Goal: Task Accomplishment & Management: Use online tool/utility

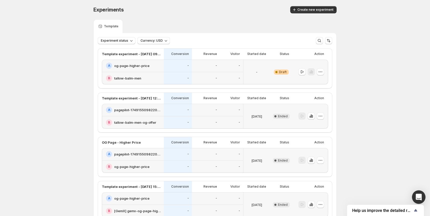
click at [419, 197] on icon "Open Intercom Messenger" at bounding box center [418, 197] width 6 height 7
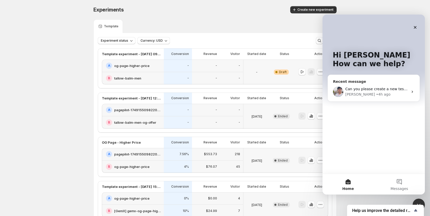
click at [387, 89] on span "Can you please create a new test so we can seperate the data?" at bounding box center [402, 89] width 114 height 4
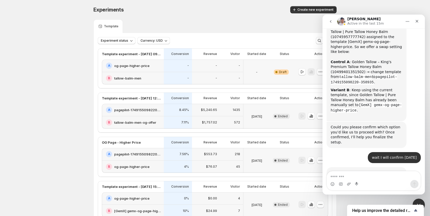
scroll to position [993, 0]
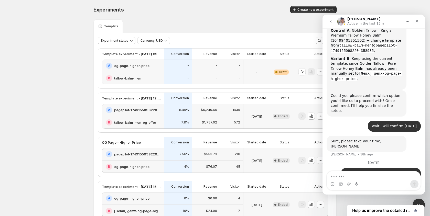
click at [361, 178] on textarea "Message…" at bounding box center [374, 175] width 94 height 9
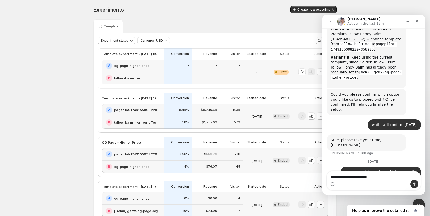
type textarea "**********"
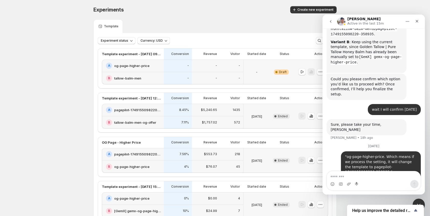
scroll to position [0, 0]
drag, startPoint x: 116, startPoint y: 115, endPoint x: 263, endPoint y: 54, distance: 160.0
click at [116, 115] on div "A pagepilot-1749155098220-358935" at bounding box center [133, 110] width 62 height 13
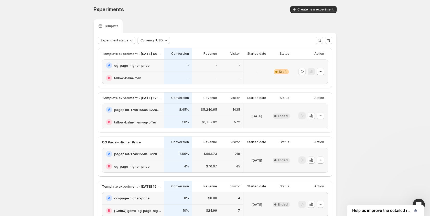
scroll to position [0, 0]
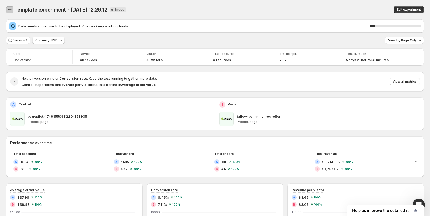
click at [10, 8] on icon "Back" at bounding box center [9, 9] width 5 height 5
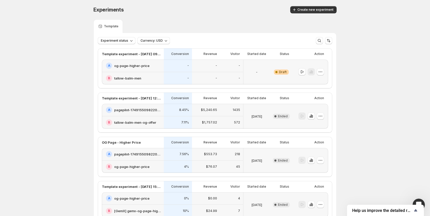
click at [319, 7] on button "Create new experiment" at bounding box center [313, 9] width 46 height 7
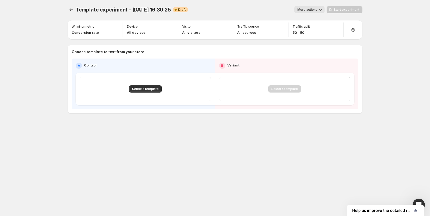
click at [141, 93] on div "Select a template" at bounding box center [145, 89] width 131 height 24
click at [140, 88] on span "Select a template" at bounding box center [145, 89] width 27 height 4
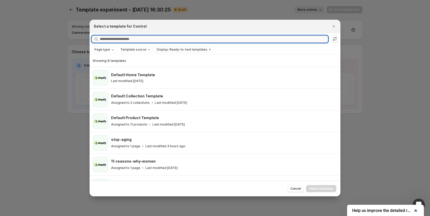
click at [173, 38] on input "Searching all templates" at bounding box center [214, 39] width 228 height 7
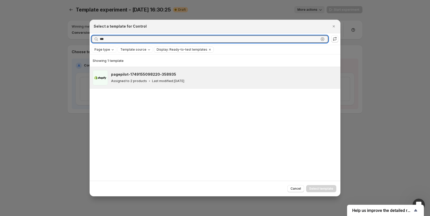
type input "***"
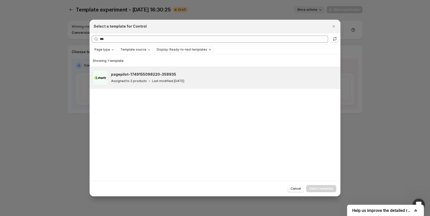
click at [134, 80] on p "Assigned to 2 products" at bounding box center [129, 81] width 36 height 4
click at [316, 190] on span "Select template" at bounding box center [321, 189] width 24 height 4
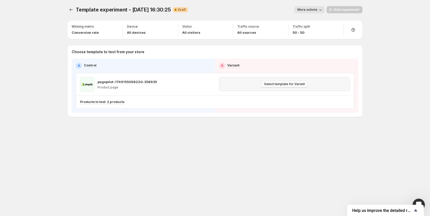
click at [286, 85] on span "Select template for Variant" at bounding box center [284, 84] width 41 height 4
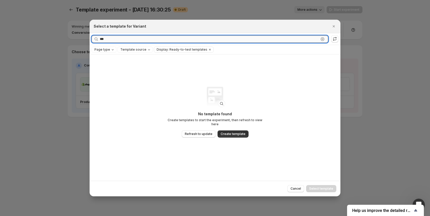
click at [130, 38] on input "***" at bounding box center [209, 39] width 219 height 7
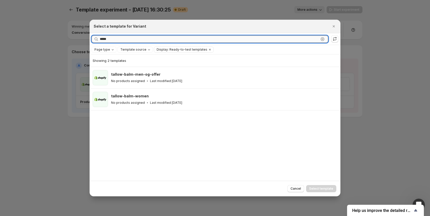
click at [125, 39] on input "*****" at bounding box center [209, 39] width 219 height 7
type input "***"
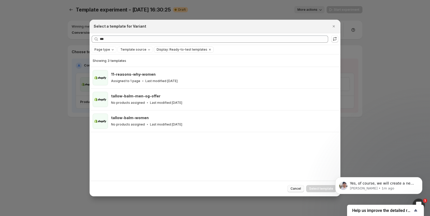
click at [297, 189] on span "Cancel" at bounding box center [295, 189] width 10 height 4
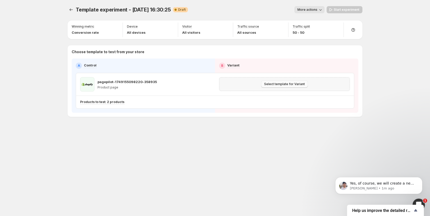
click at [276, 86] on span "Select template for Variant" at bounding box center [284, 84] width 41 height 4
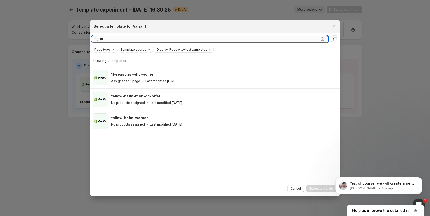
click at [142, 39] on input "***" at bounding box center [209, 39] width 219 height 7
type input "******"
click at [209, 50] on icon "Clear" at bounding box center [210, 50] width 2 height 2
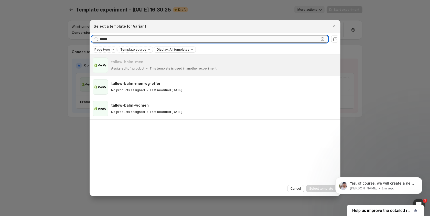
click at [136, 40] on input "******" at bounding box center [209, 39] width 219 height 7
click at [16, 102] on div at bounding box center [215, 108] width 430 height 216
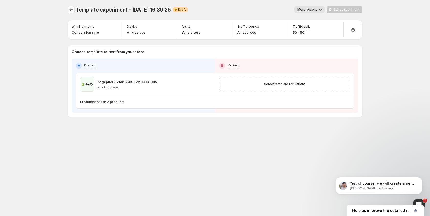
click at [71, 11] on icon "Experiments" at bounding box center [71, 9] width 5 height 5
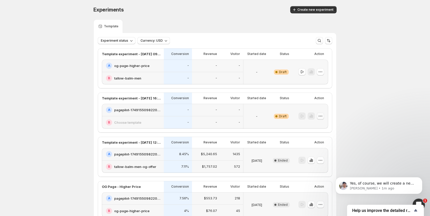
click at [320, 117] on icon "button" at bounding box center [320, 116] width 5 height 5
click at [321, 153] on span "Delete" at bounding box center [316, 153] width 10 height 4
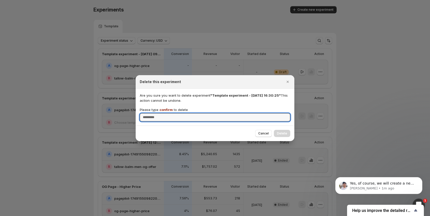
click at [212, 113] on div "Please type confirm to delete" at bounding box center [215, 114] width 150 height 14
type input "*******"
click at [284, 136] on button "Delete" at bounding box center [282, 133] width 16 height 7
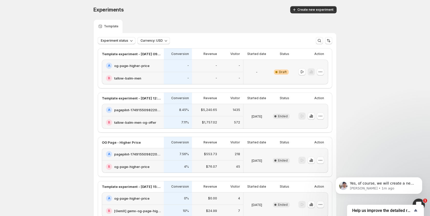
click at [269, 71] on div "-" at bounding box center [256, 72] width 27 height 25
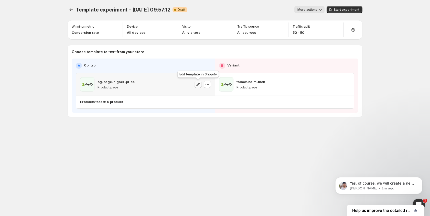
click at [195, 84] on icon "button" at bounding box center [197, 84] width 5 height 5
click at [207, 83] on icon "button" at bounding box center [207, 84] width 5 height 5
click at [207, 96] on span "Change template" at bounding box center [208, 95] width 28 height 4
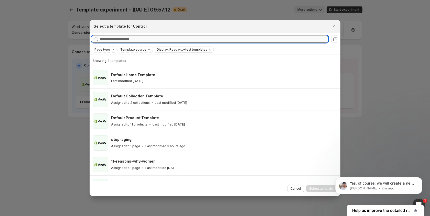
click at [152, 39] on input "Searching all templates" at bounding box center [214, 39] width 228 height 7
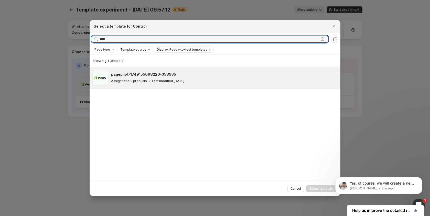
type input "****"
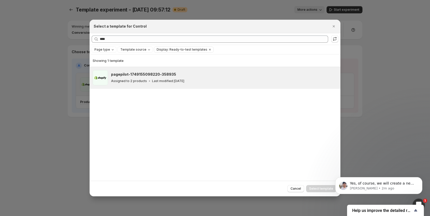
click at [184, 81] on p "Last modified [DATE]" at bounding box center [168, 81] width 32 height 4
click at [313, 186] on button "Select template" at bounding box center [321, 188] width 30 height 7
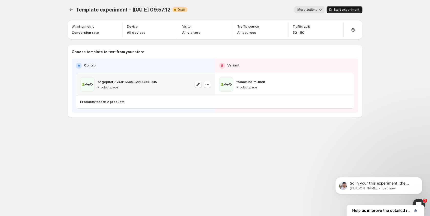
click at [341, 9] on span "Start experiment" at bounding box center [347, 10] width 26 height 4
click at [367, 186] on p "[PERSON_NAME] • Just now" at bounding box center [383, 188] width 66 height 5
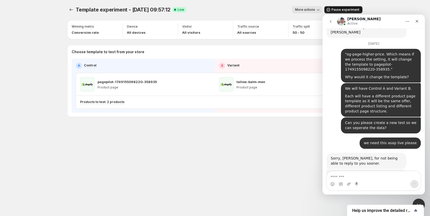
scroll to position [1114, 0]
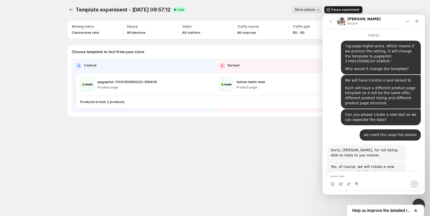
click at [297, 9] on button "More actions" at bounding box center [307, 9] width 30 height 7
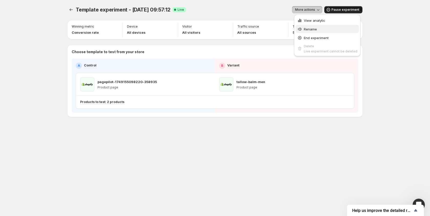
click at [304, 31] on span "Rename" at bounding box center [310, 29] width 13 height 4
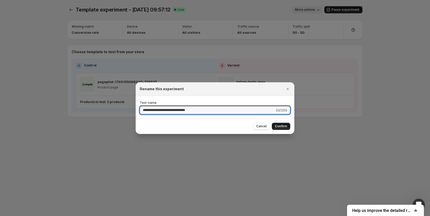
type input "**********"
click at [277, 127] on span "Confirm" at bounding box center [281, 126] width 12 height 4
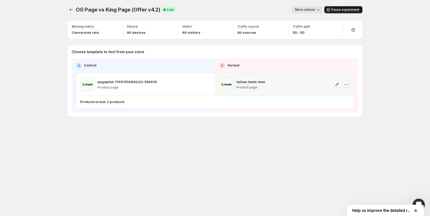
click at [347, 87] on button "button" at bounding box center [345, 84] width 7 height 7
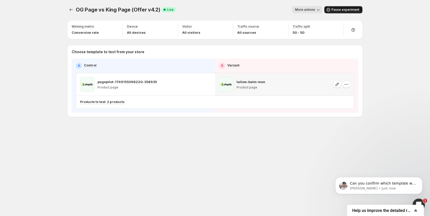
scroll to position [0, 0]
click at [346, 84] on icon "button" at bounding box center [346, 84] width 5 height 5
click at [347, 83] on icon "button" at bounding box center [346, 84] width 5 height 5
click at [332, 111] on span "582296623355265775" at bounding box center [340, 113] width 37 height 4
click at [400, 182] on p "Can you confirm which template will be used for Control and Variant?" at bounding box center [383, 183] width 66 height 5
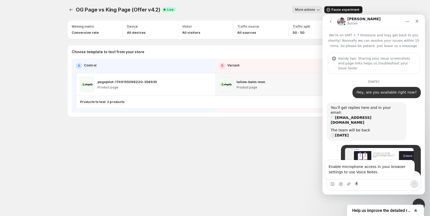
scroll to position [1, 0]
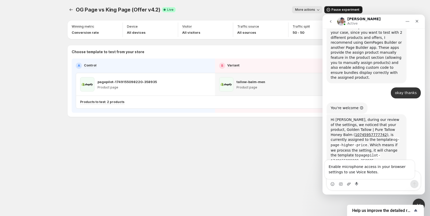
click at [345, 184] on div "Intercom messenger" at bounding box center [374, 184] width 94 height 8
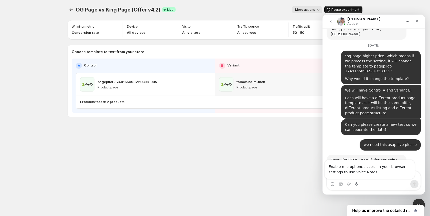
scroll to position [1119, 0]
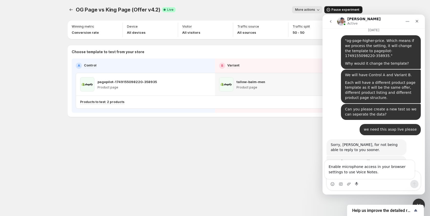
click at [388, 182] on div "Intercom messenger" at bounding box center [374, 184] width 94 height 8
click at [391, 178] on div "Enable microphone access in your browser settings to use Voice Notes." at bounding box center [369, 169] width 90 height 19
click at [392, 175] on div "Enable microphone access in your browser settings to use Voice Notes." at bounding box center [369, 169] width 90 height 19
click at [411, 175] on div "Enable microphone access in your browser settings to use Voice Notes." at bounding box center [369, 169] width 90 height 19
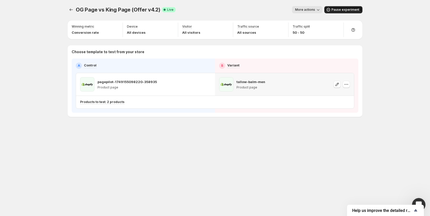
drag, startPoint x: 421, startPoint y: 200, endPoint x: 418, endPoint y: 199, distance: 2.7
click at [419, 199] on div "Open Intercom Messenger" at bounding box center [417, 204] width 17 height 17
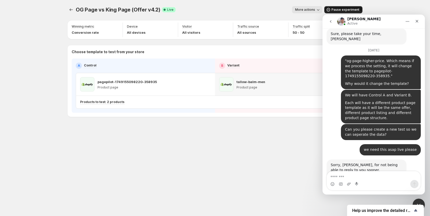
scroll to position [1111, 0]
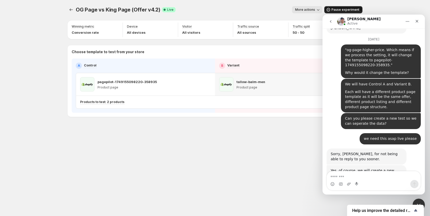
click at [366, 173] on textarea "Message…" at bounding box center [374, 175] width 94 height 9
type textarea "*"
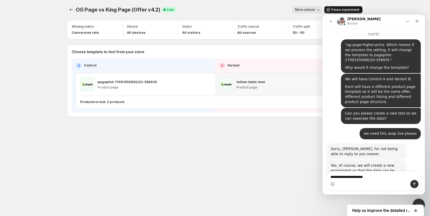
type textarea "**********"
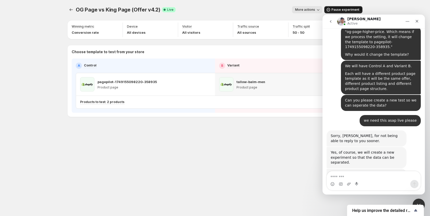
scroll to position [1131, 0]
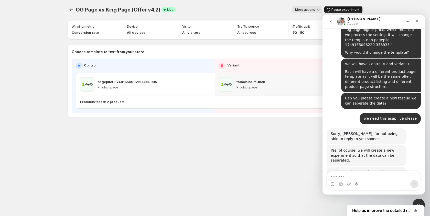
click at [373, 178] on textarea "Message…" at bounding box center [374, 175] width 94 height 9
click at [303, 8] on span "More actions" at bounding box center [305, 10] width 20 height 4
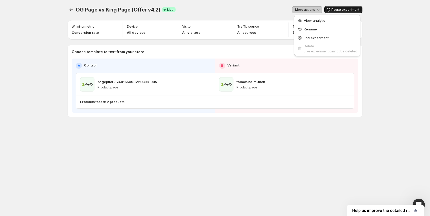
drag, startPoint x: 288, startPoint y: 130, endPoint x: 153, endPoint y: 85, distance: 141.7
click at [279, 124] on div "OG Page vs King Page (Offer v4.2). This page is ready OG Page vs King Page (Off…" at bounding box center [214, 72] width 307 height 145
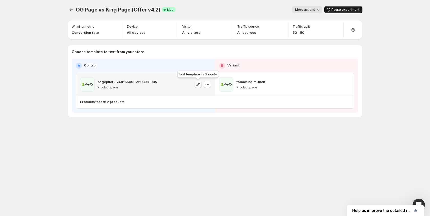
click at [196, 85] on icon "button" at bounding box center [197, 84] width 5 height 5
click at [334, 87] on button "button" at bounding box center [336, 84] width 7 height 7
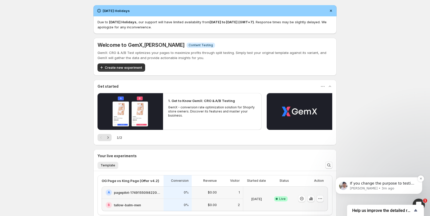
click at [364, 185] on p "If you change the purpose to testing two templates with the same offer, then it…" at bounding box center [383, 183] width 66 height 5
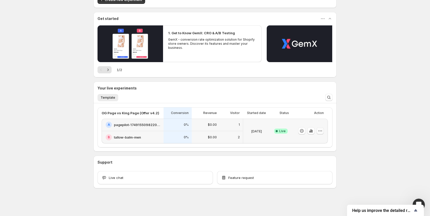
click at [321, 130] on icon "button" at bounding box center [319, 130] width 5 height 5
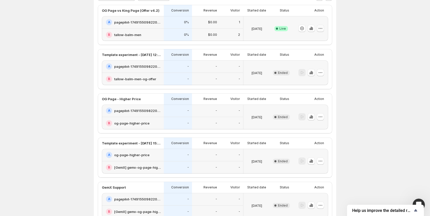
scroll to position [39, 0]
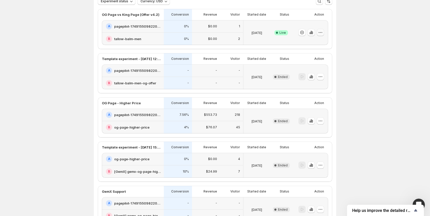
drag, startPoint x: 321, startPoint y: 32, endPoint x: 321, endPoint y: 36, distance: 3.3
click at [321, 33] on icon "button" at bounding box center [320, 32] width 5 height 5
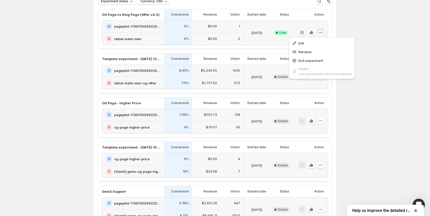
click at [321, 23] on div at bounding box center [309, 32] width 30 height 21
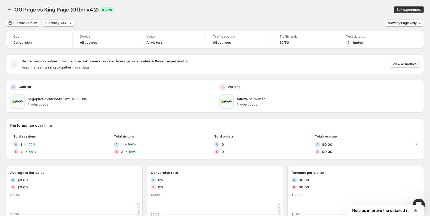
drag, startPoint x: 280, startPoint y: 1, endPoint x: 273, endPoint y: -1, distance: 7.3
click at [273, 0] on html "OG Page vs King Page (Offer v4.2). This page is ready OG Page vs King Page (Off…" at bounding box center [215, 108] width 430 height 216
click at [412, 198] on div "Open Intercom Messenger" at bounding box center [418, 204] width 12 height 12
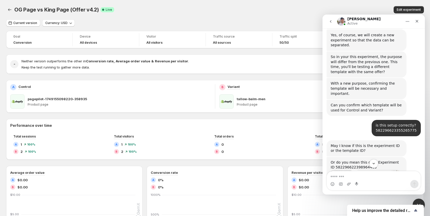
scroll to position [1177, 0]
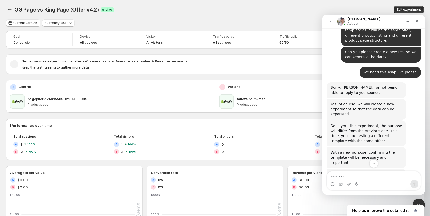
drag, startPoint x: 362, startPoint y: 146, endPoint x: 361, endPoint y: 151, distance: 4.6
copy div "Or do you mean this one? Experiment ID 582296622398964463"
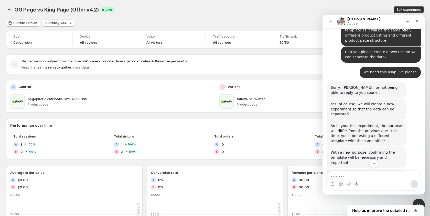
drag, startPoint x: 363, startPoint y: 143, endPoint x: 373, endPoint y: 145, distance: 10.4
drag, startPoint x: 373, startPoint y: 145, endPoint x: 331, endPoint y: 146, distance: 42.2
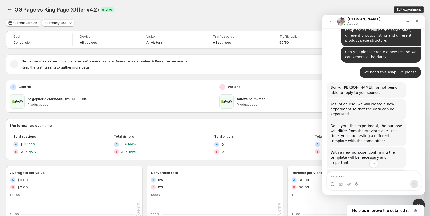
drag, startPoint x: 331, startPoint y: 146, endPoint x: 381, endPoint y: 148, distance: 49.6
copy div "582296622398964463"
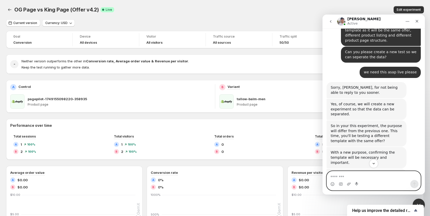
click at [344, 179] on textarea "Message…" at bounding box center [374, 175] width 94 height 9
paste textarea "**********"
type textarea "**********"
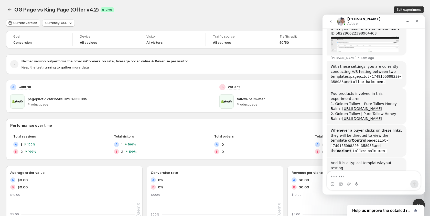
scroll to position [1384, 0]
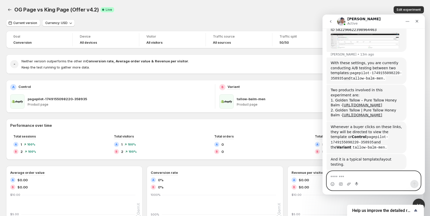
click at [364, 176] on textarea "Message…" at bounding box center [374, 175] width 94 height 9
type textarea "**********"
